Goal: Information Seeking & Learning: Learn about a topic

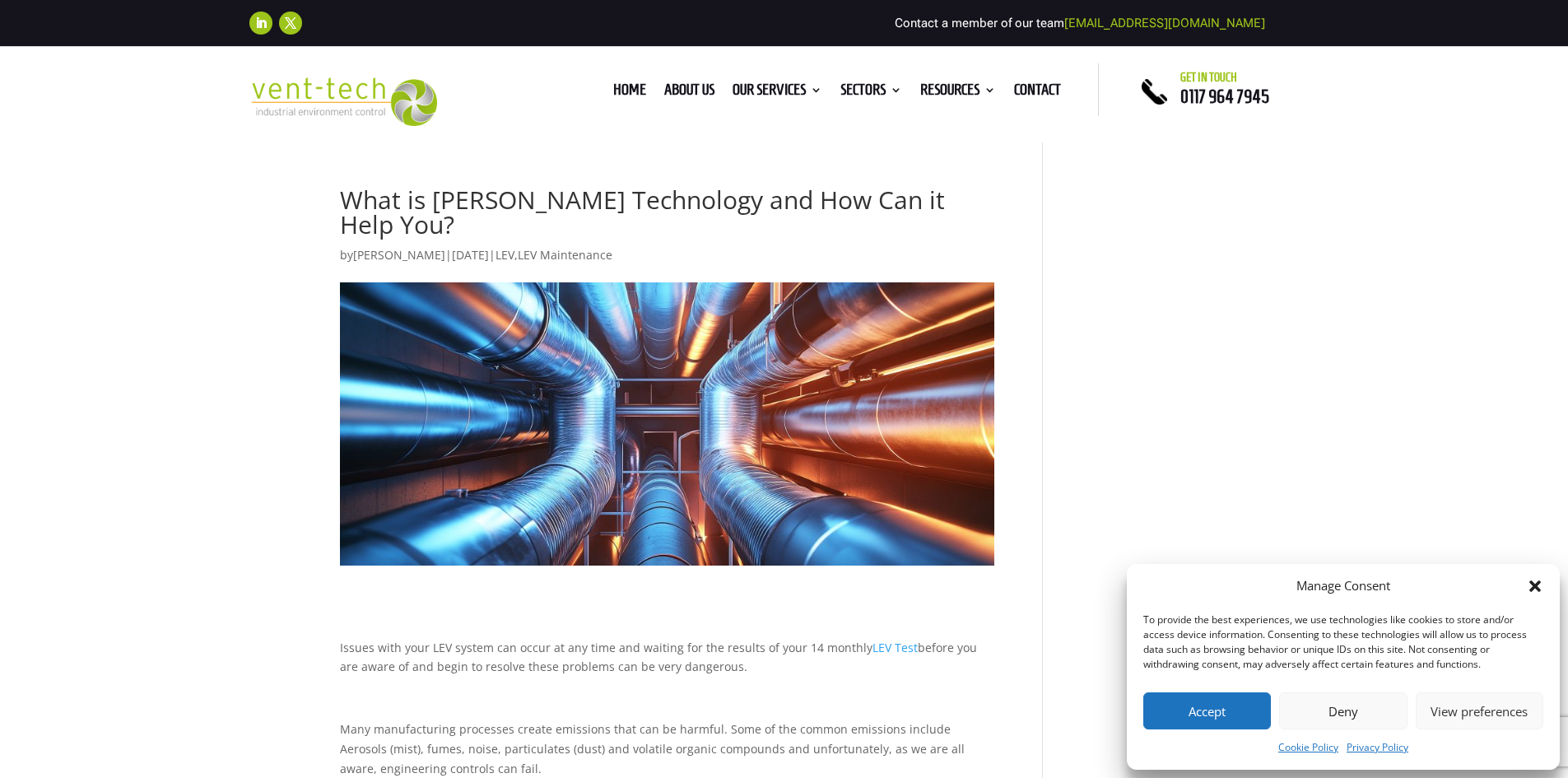
click at [1540, 586] on icon "Close dialog" at bounding box center [1535, 586] width 17 height 17
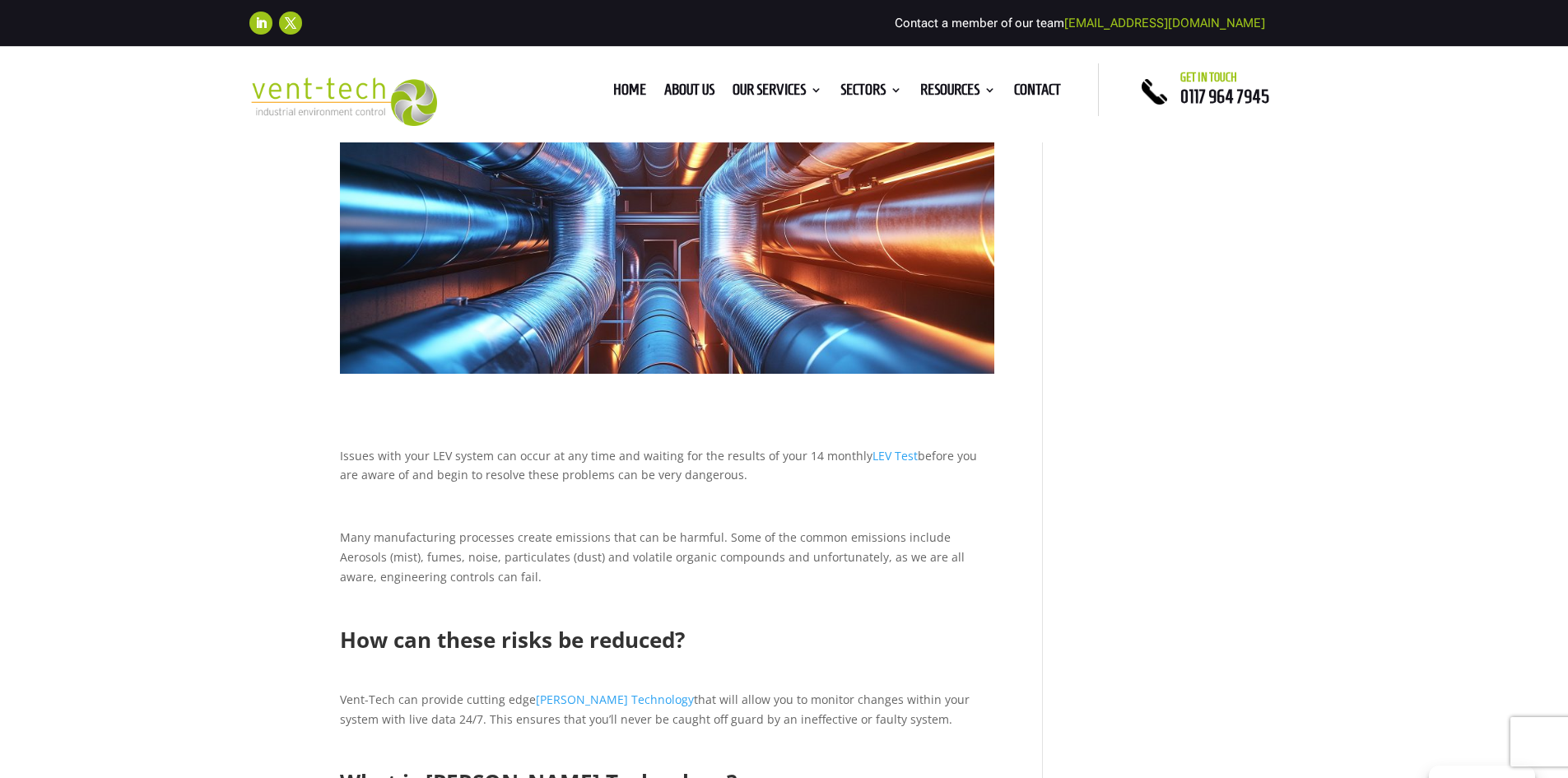
scroll to position [494, 0]
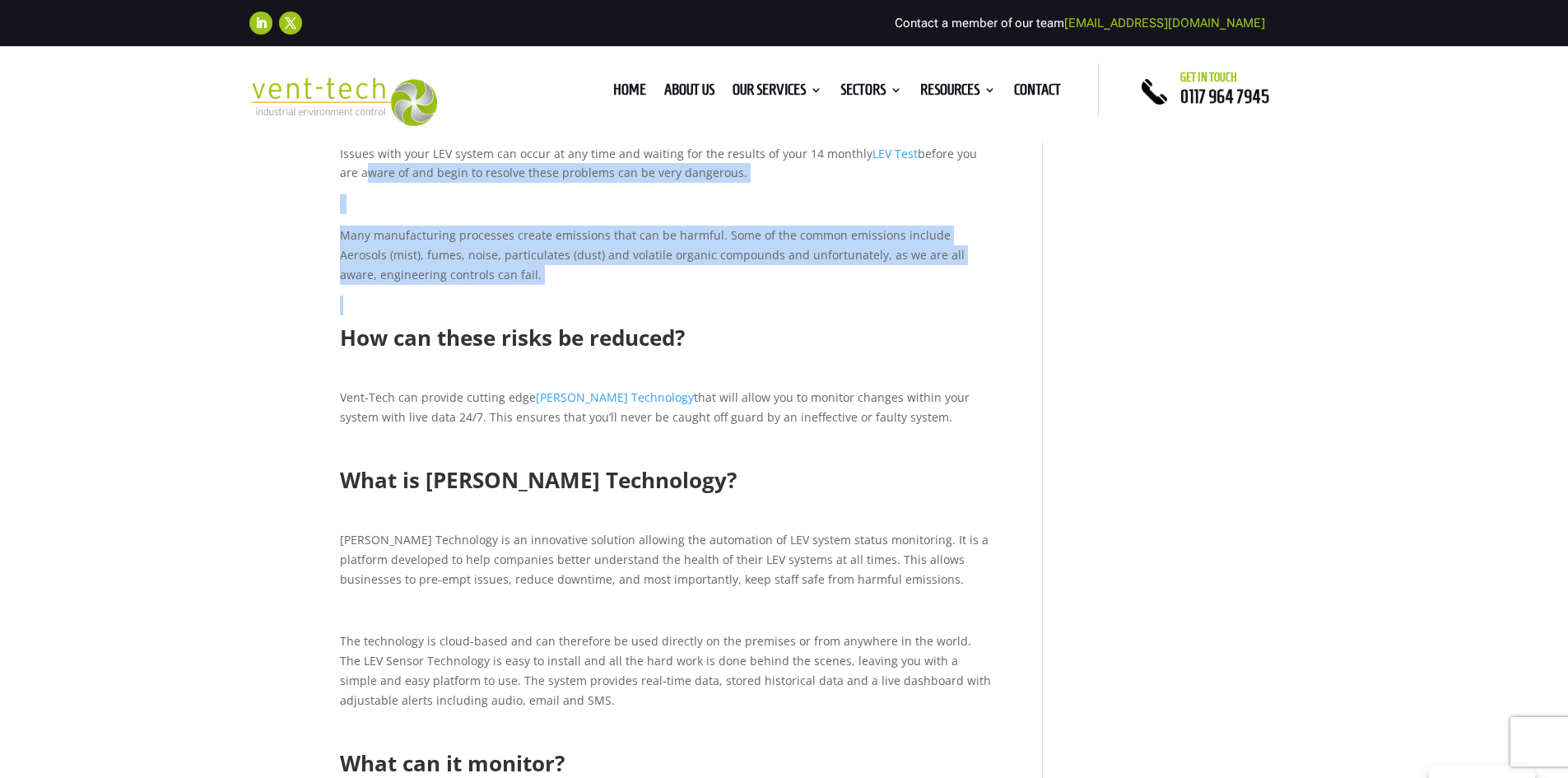
drag, startPoint x: 497, startPoint y: 285, endPoint x: 282, endPoint y: 170, distance: 243.8
click at [282, 170] on div "What is [PERSON_NAME] Technology and How Can it Help You? by [PERSON_NAME] | [D…" at bounding box center [784, 684] width 1568 height 2355
click at [378, 240] on span "Many manufacturing processes create emissions that can be harmful. Some of the …" at bounding box center [652, 254] width 625 height 55
click at [796, 315] on p at bounding box center [667, 311] width 655 height 32
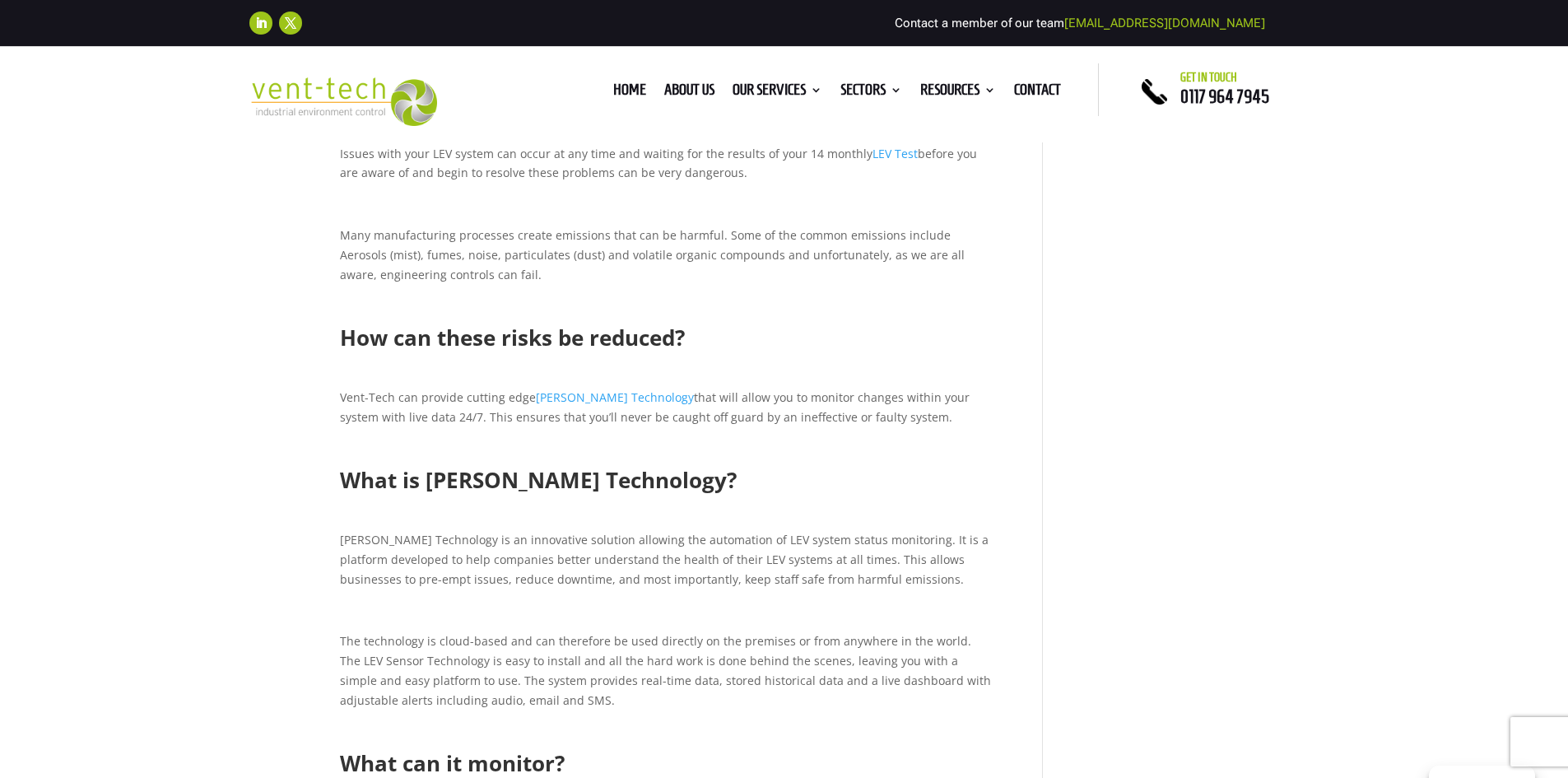
drag, startPoint x: 795, startPoint y: 286, endPoint x: 906, endPoint y: 473, distance: 217.5
click at [962, 469] on p at bounding box center [667, 455] width 655 height 32
click at [620, 401] on span "[PERSON_NAME] Technology" at bounding box center [615, 397] width 158 height 16
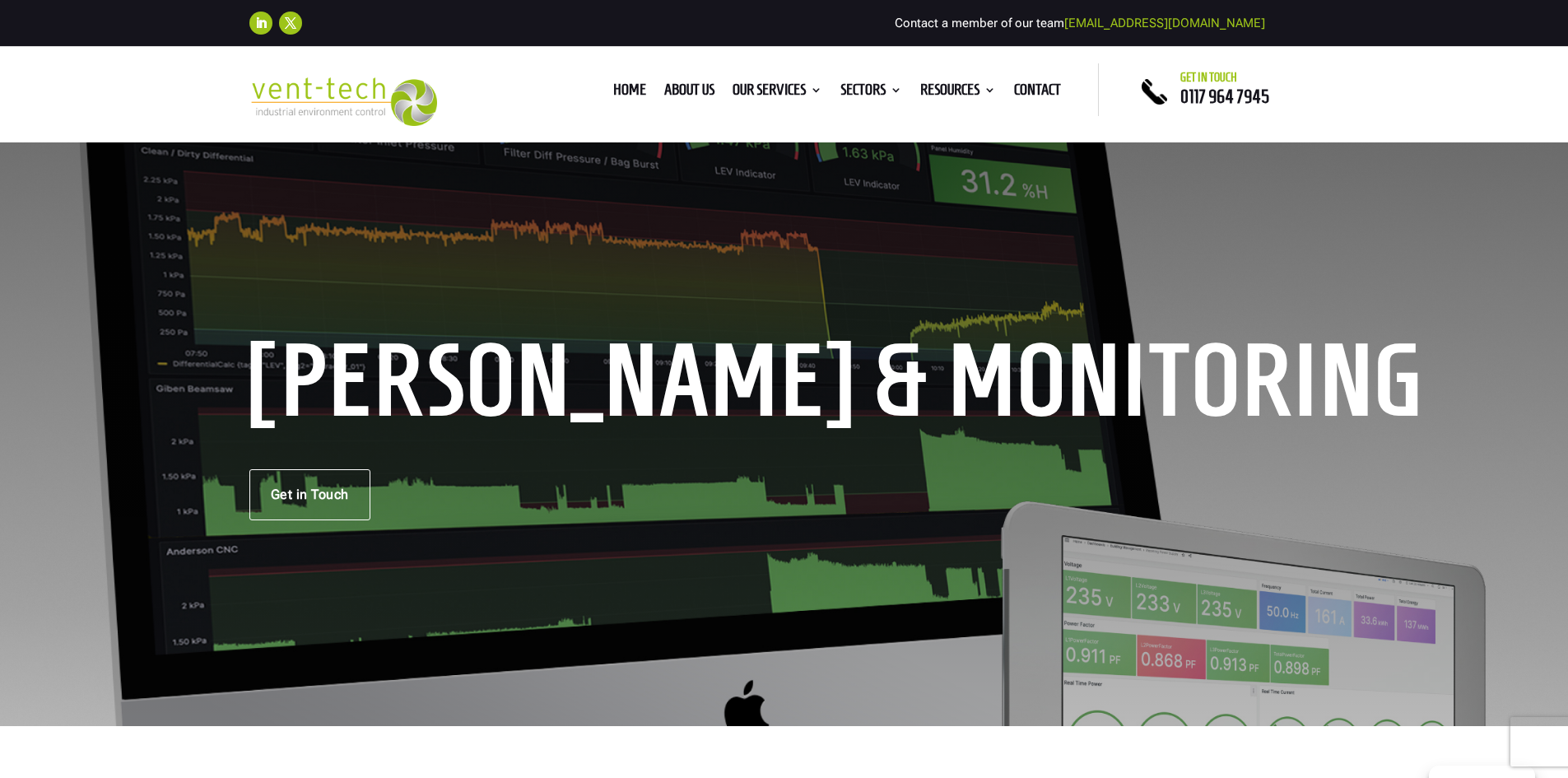
drag, startPoint x: 517, startPoint y: 88, endPoint x: 592, endPoint y: 157, distance: 101.9
click at [517, 89] on div "Home About us Our Services Consultancy Design Installation Commissioning Testin…" at bounding box center [765, 89] width 592 height 25
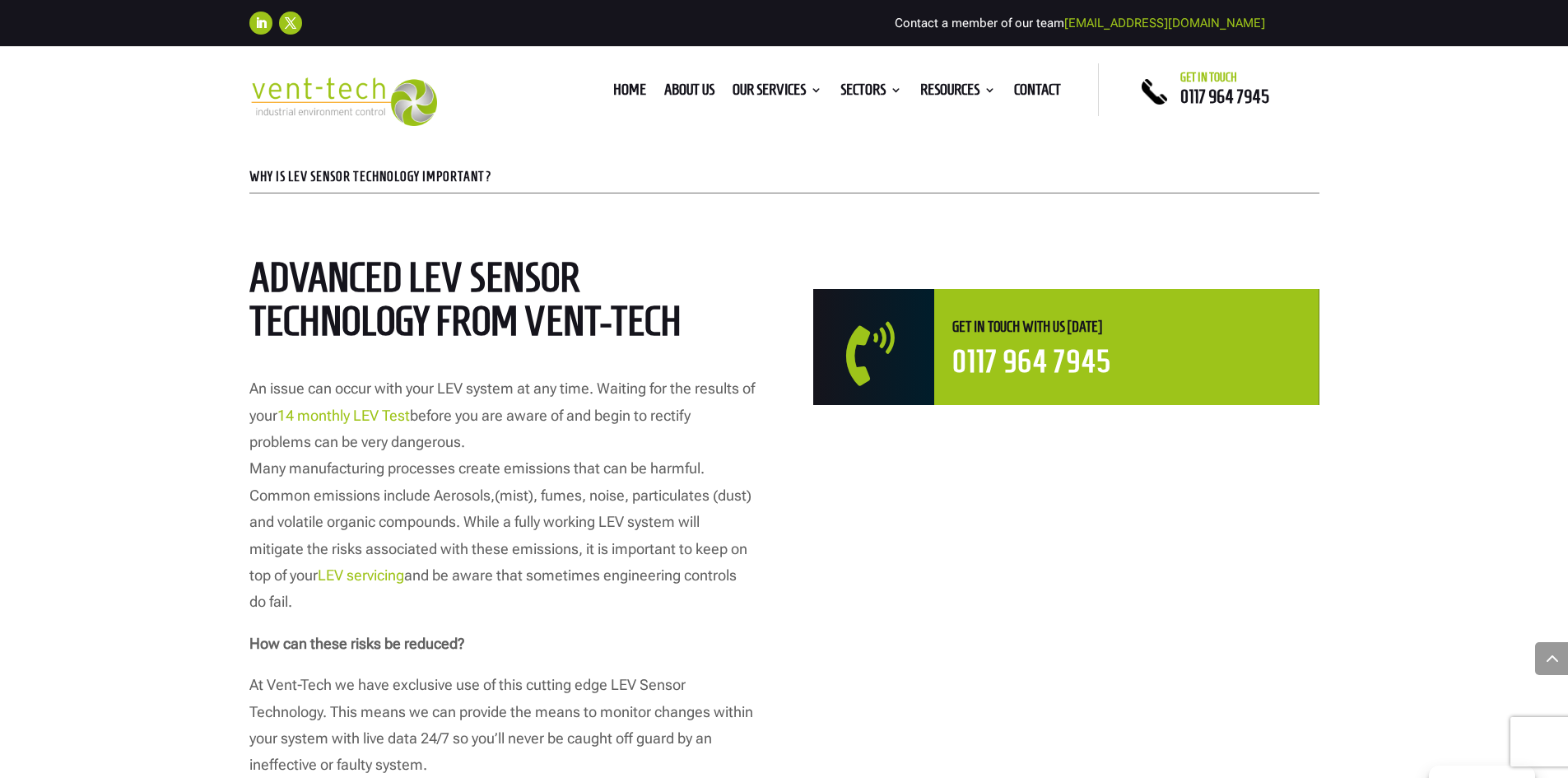
scroll to position [824, 0]
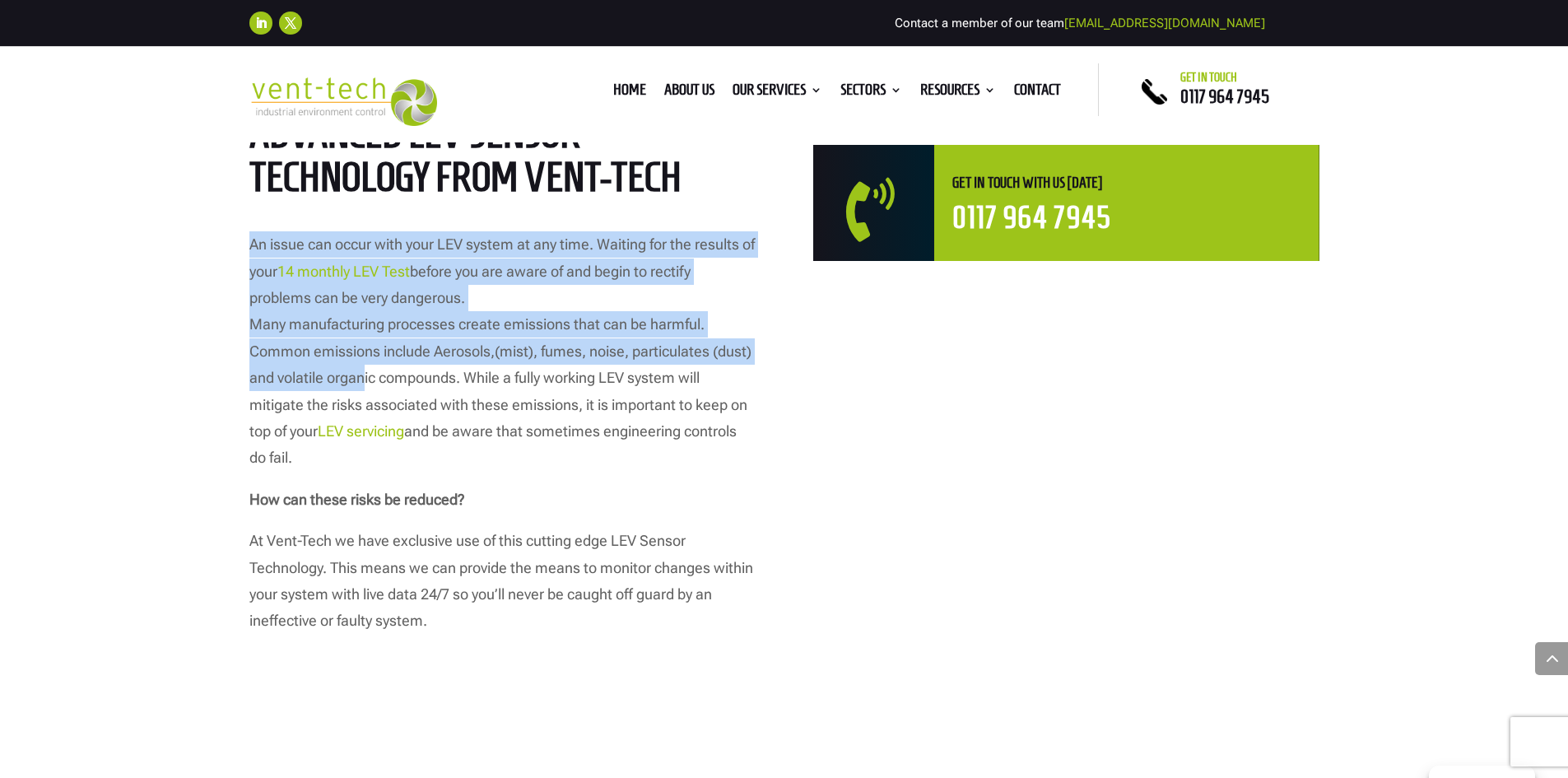
drag, startPoint x: 283, startPoint y: 318, endPoint x: 402, endPoint y: 322, distance: 119.1
click at [184, 220] on div "WHY IS LEV SENSOR TECHNOLOGY IMPORTANT? Advanced LEV Sensor technology from Ven…" at bounding box center [784, 350] width 1568 height 895
click at [485, 354] on p "An issue can occur with your LEV system at any time. Waiting for the results of…" at bounding box center [502, 359] width 506 height 255
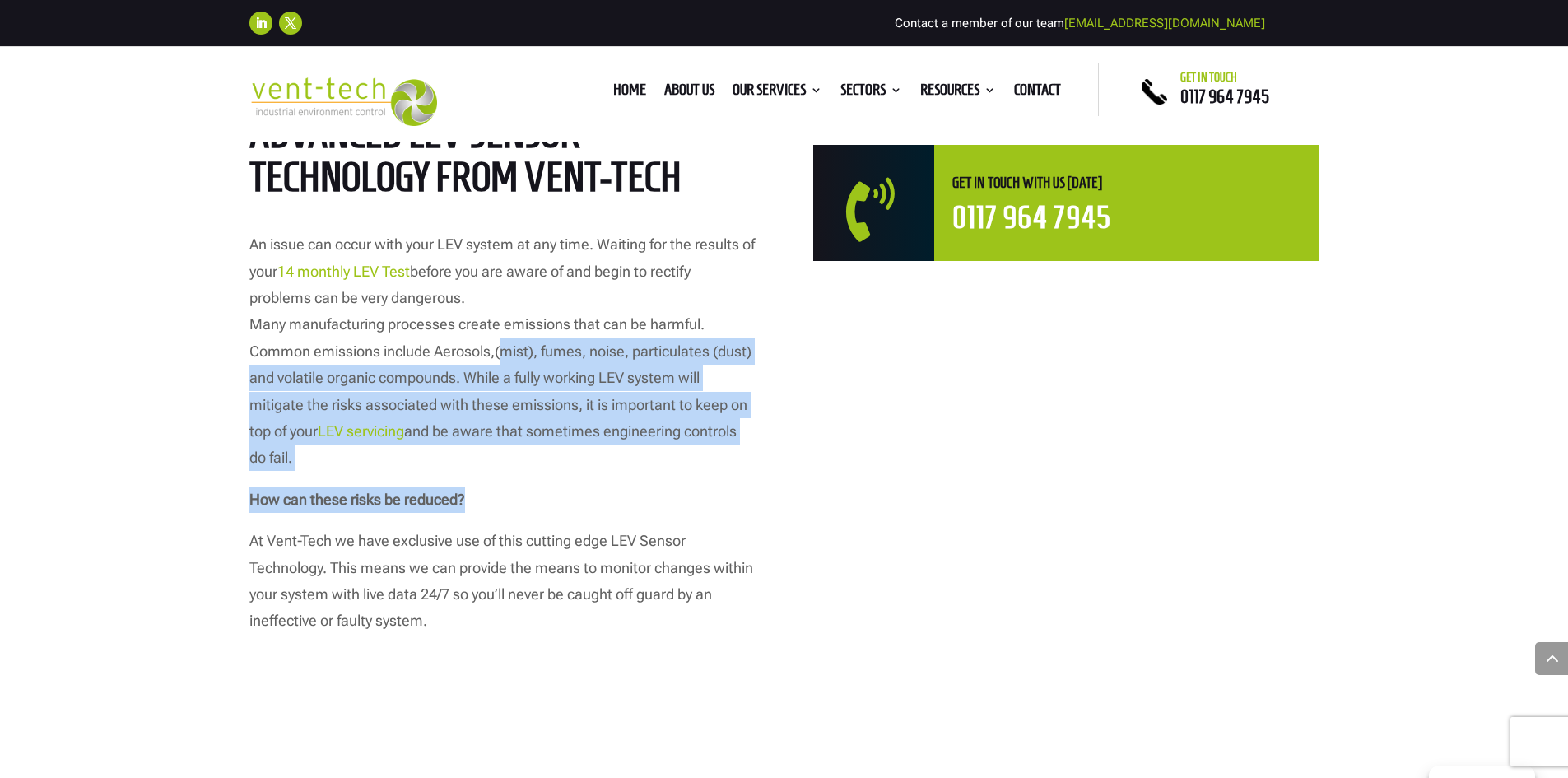
drag, startPoint x: 506, startPoint y: 339, endPoint x: 657, endPoint y: 497, distance: 218.6
click at [657, 497] on div "An issue can occur with your LEV system at any time. Waiting for the results of…" at bounding box center [502, 453] width 506 height 444
click at [655, 497] on p "How can these risks be reduced?" at bounding box center [502, 507] width 506 height 41
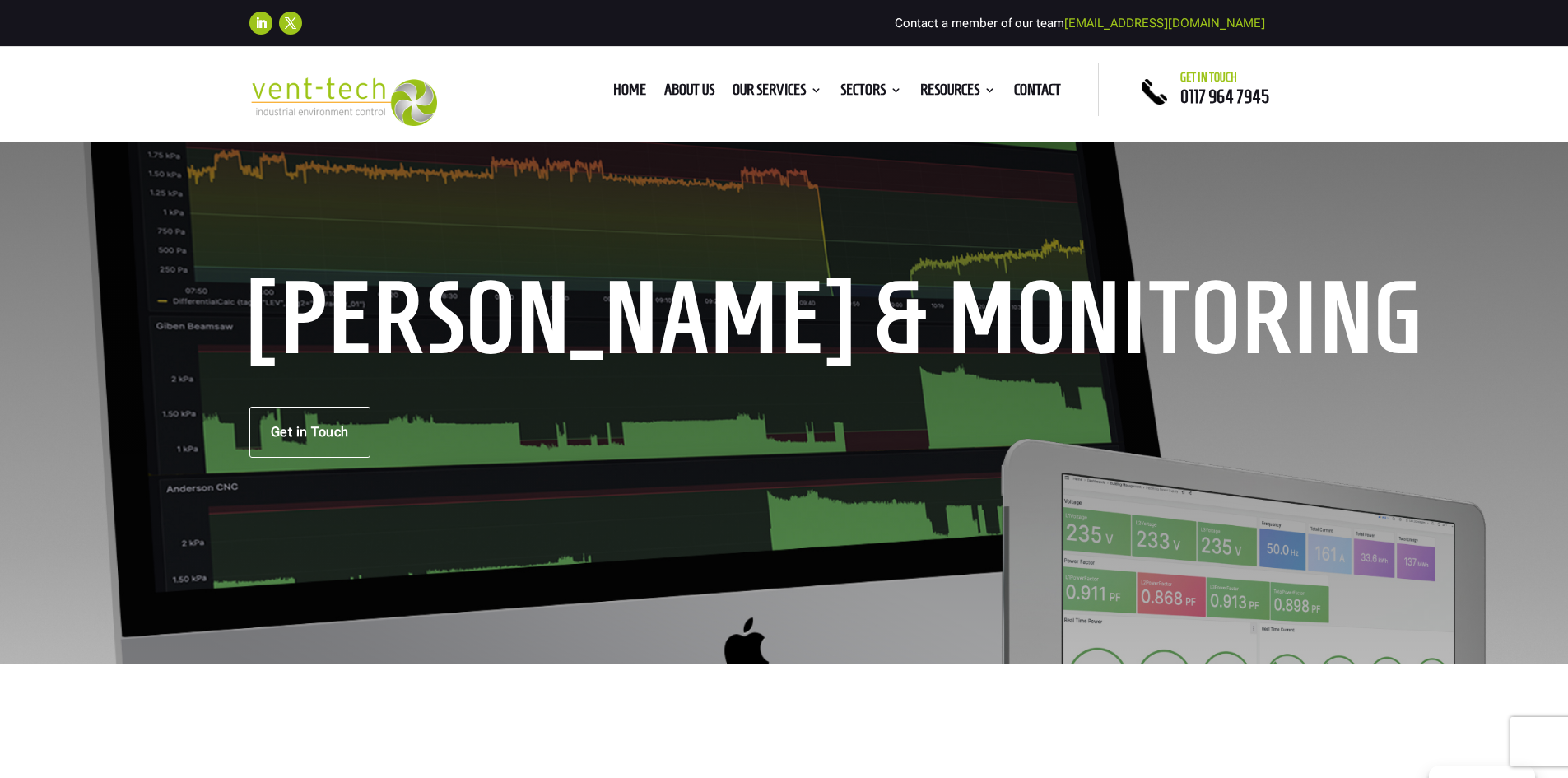
scroll to position [0, 0]
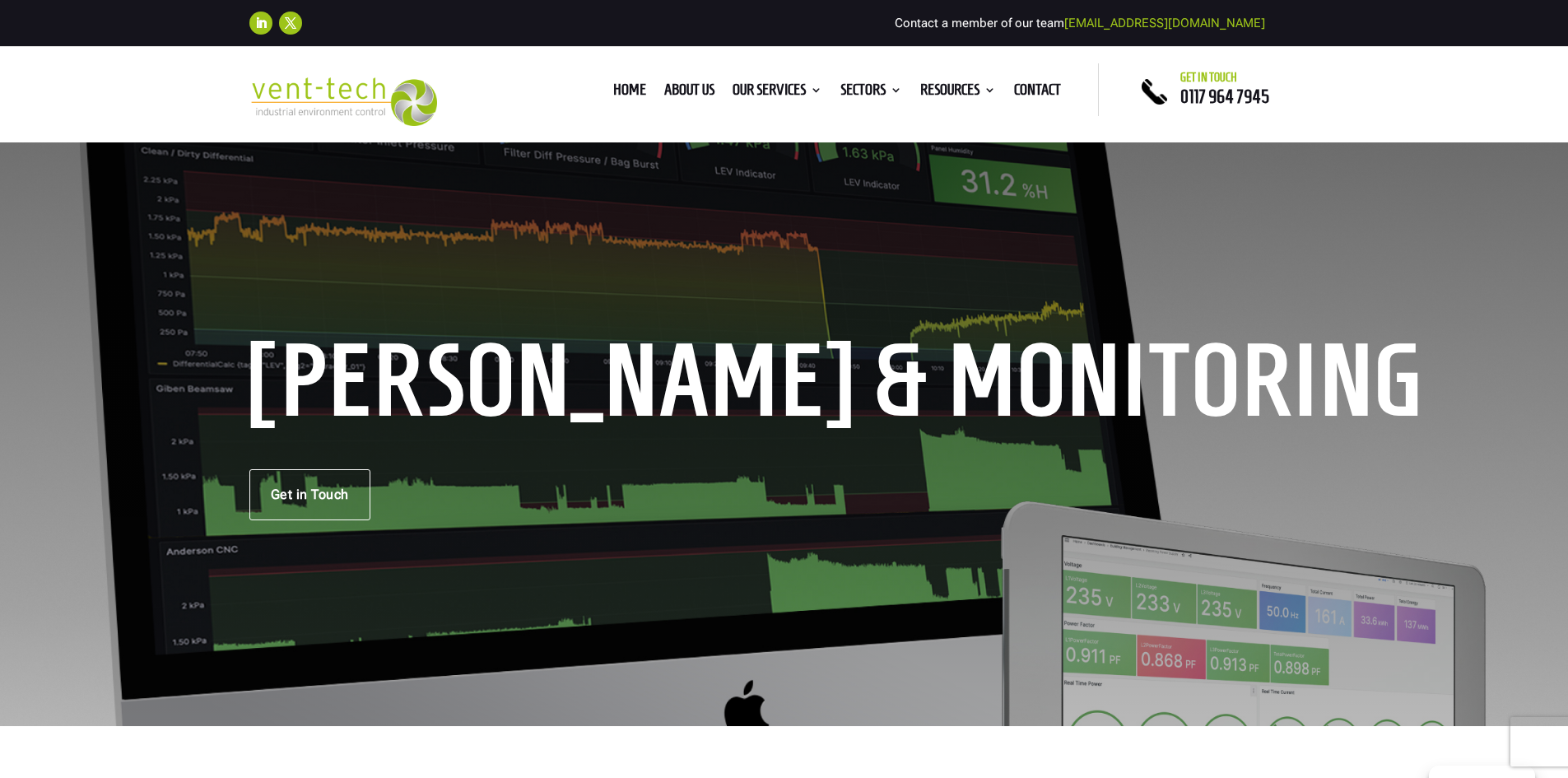
click at [457, 28] on div "Follow Follow Contact a member of our team enquiries@vent-tech.co.uk" at bounding box center [784, 22] width 1070 height 36
